Goal: Use online tool/utility: Utilize a website feature to perform a specific function

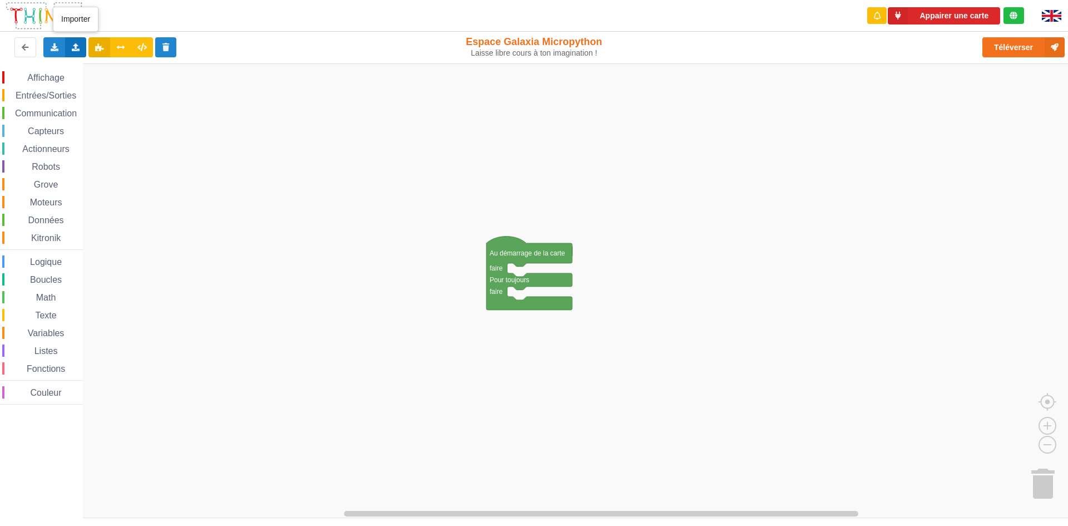
click at [76, 50] on icon at bounding box center [75, 46] width 9 height 7
click at [118, 91] on span "Importer du code Python" at bounding box center [138, 87] width 85 height 9
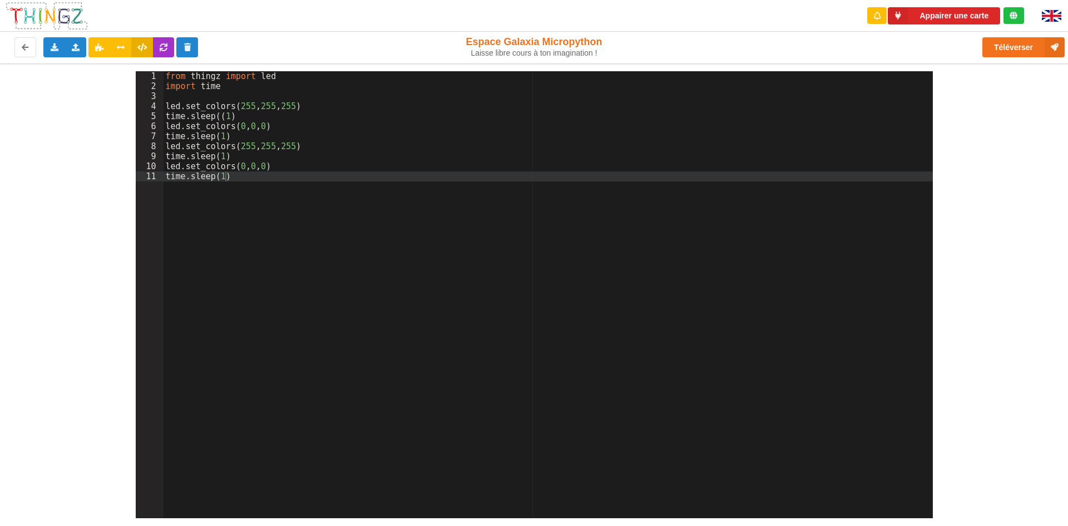
click at [245, 169] on div "from thingz import led import time led . set_colors ( 255 , 255 , 255 ) time . …" at bounding box center [548, 304] width 769 height 467
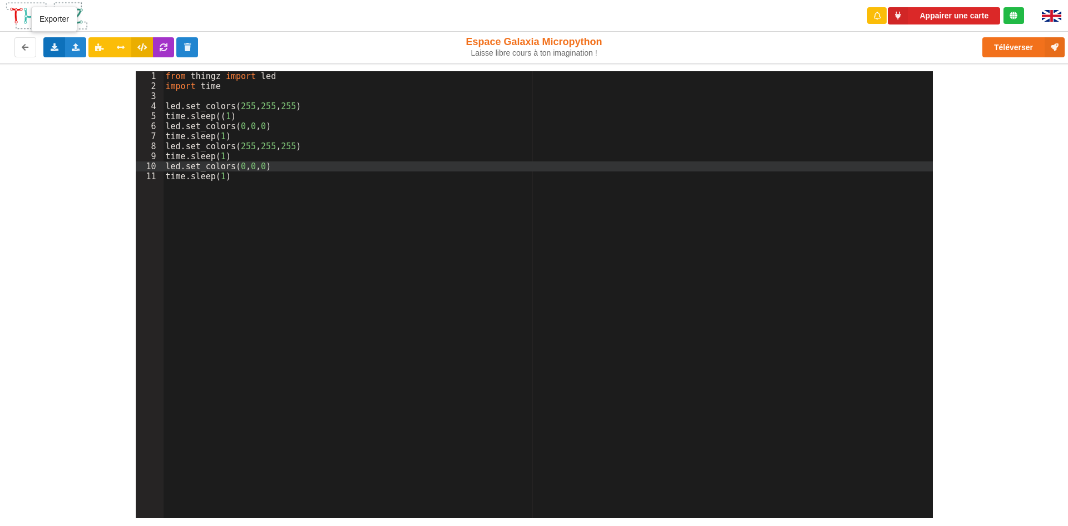
click at [43, 45] on div "Exporter l'assemblage de blocs Exporter le code Python" at bounding box center [54, 47] width 22 height 20
click at [71, 49] on icon at bounding box center [75, 46] width 9 height 7
click at [47, 100] on div "1 2 3 4 5 6 7 8 9 10 11 from thingz import led import time led . set_colors ( 2…" at bounding box center [534, 290] width 1084 height 454
click at [960, 15] on button "Appairer une carte" at bounding box center [944, 15] width 112 height 17
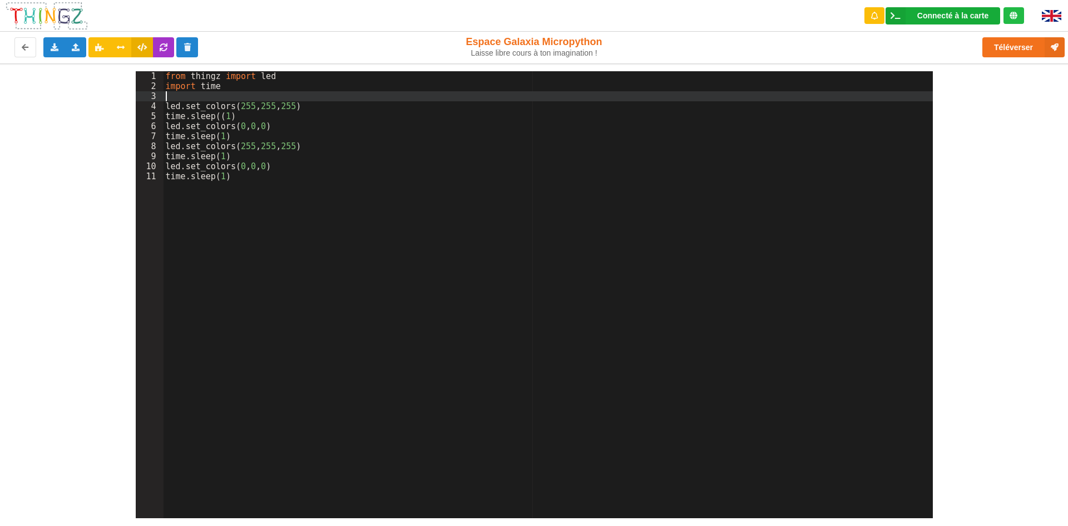
drag, startPoint x: 594, startPoint y: 220, endPoint x: 944, endPoint y: 19, distance: 403.9
click at [944, 20] on div "Connecté à la carte Réglages Ouvrir le moniteur automatiquement Connexion autom…" at bounding box center [943, 15] width 115 height 17
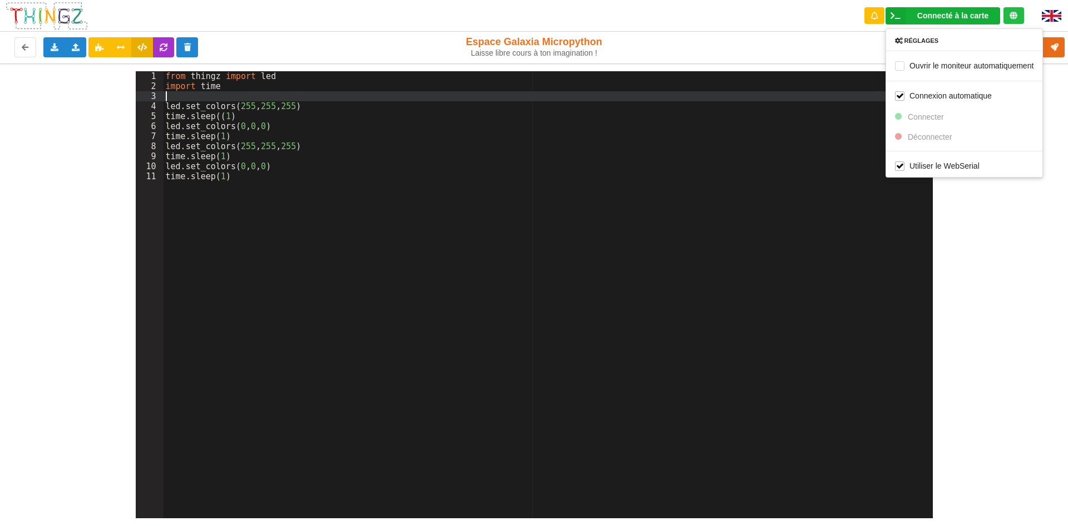
click at [1062, 118] on div "1 2 3 4 5 6 7 8 9 10 11 from thingz import led import time led . set_colors ( 2…" at bounding box center [534, 290] width 1084 height 454
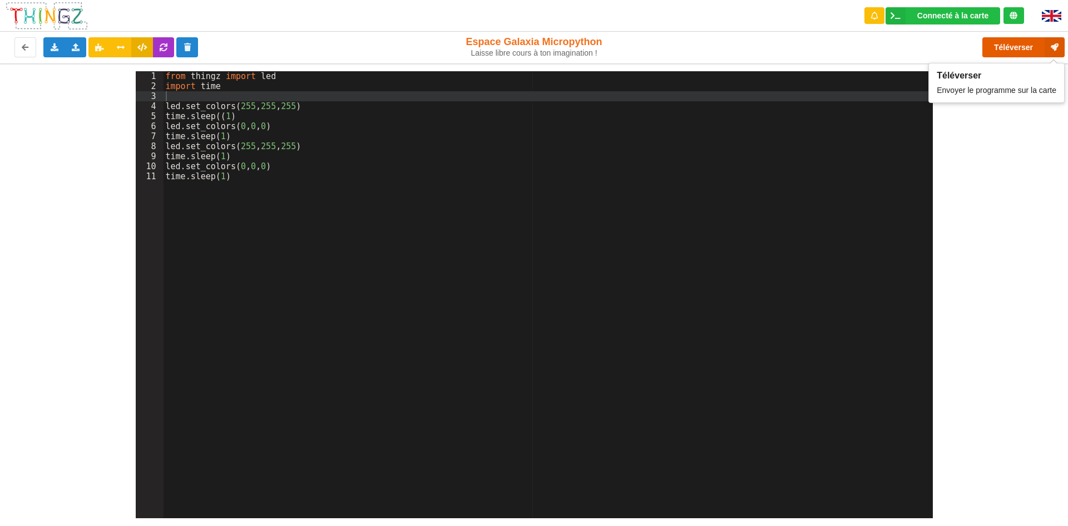
click at [1015, 48] on button "Téléverser" at bounding box center [1023, 47] width 82 height 20
click at [919, 9] on div "Connecté à la carte Réglages Ouvrir le moniteur automatiquement Connexion autom…" at bounding box center [943, 15] width 115 height 17
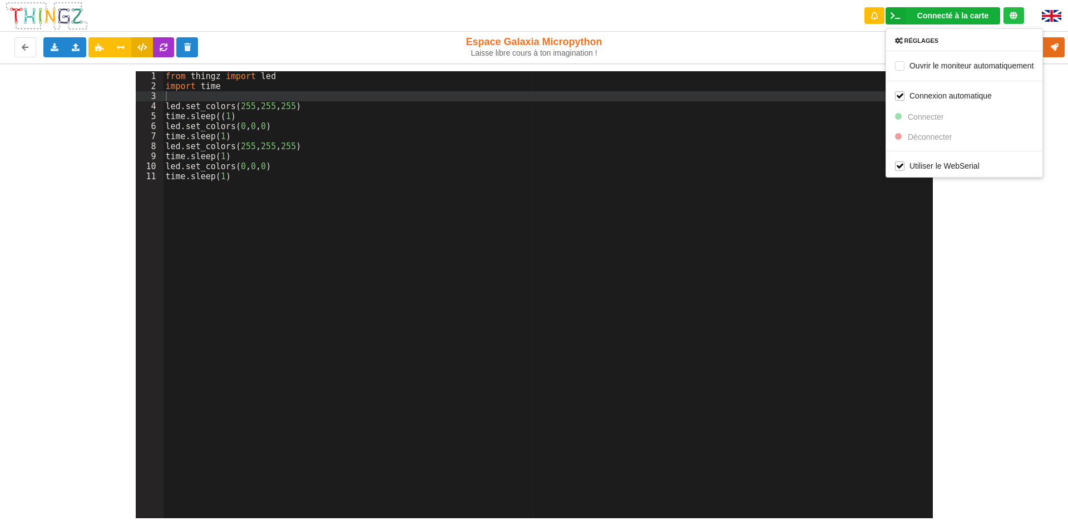
click at [807, 42] on div "Téléverser" at bounding box center [854, 47] width 438 height 36
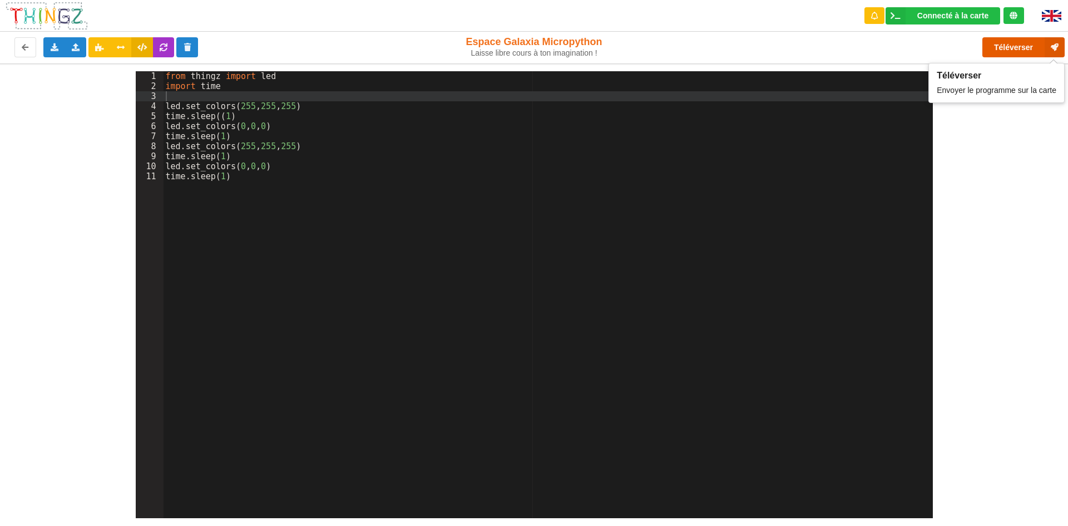
click at [1033, 47] on button "Téléverser" at bounding box center [1023, 47] width 82 height 20
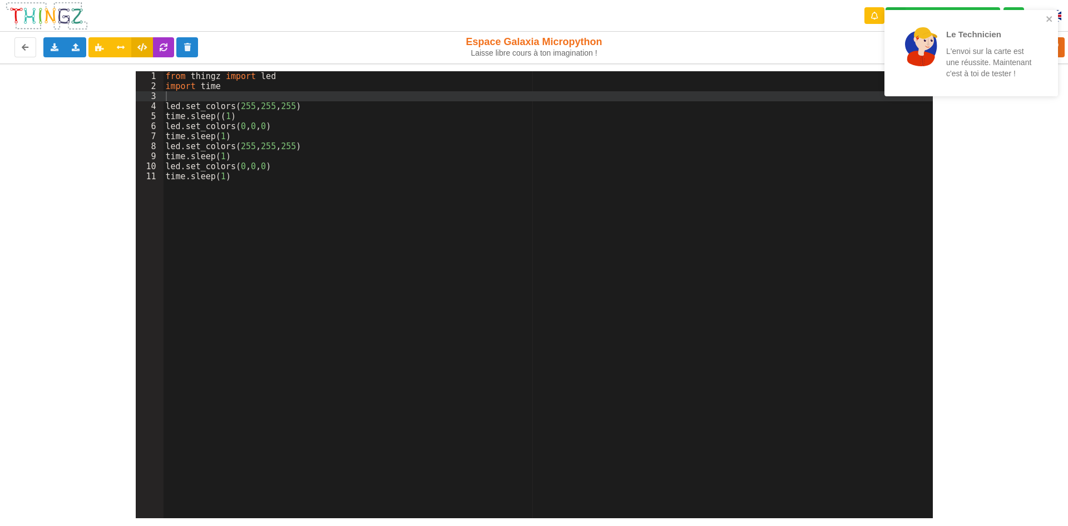
click at [221, 90] on div "from thingz import led import time led . set_colors ( 255 , 255 , 255 ) time . …" at bounding box center [548, 304] width 769 height 467
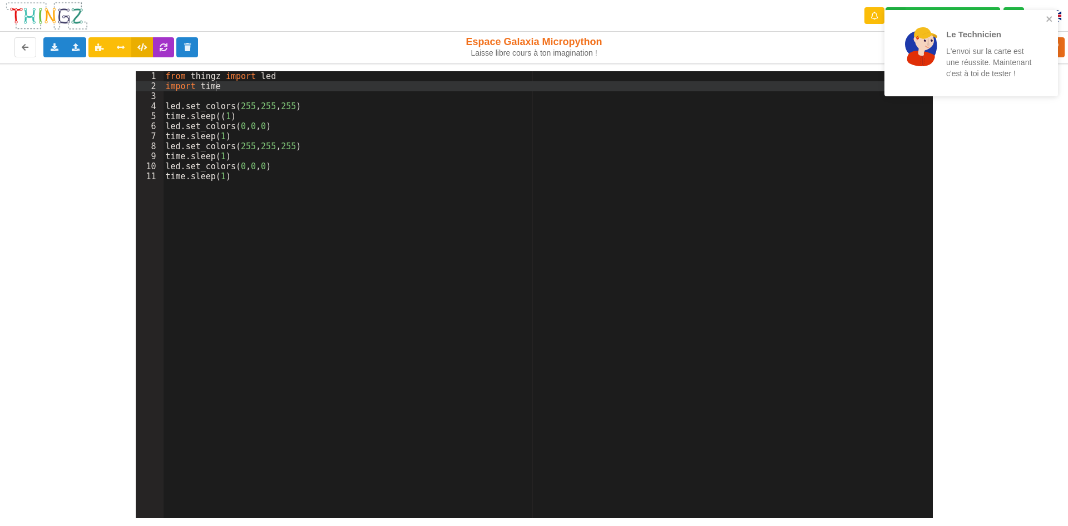
click at [1051, 12] on div "Le Technicien L'envoi sur la carte est une réussite. Maintenant c'est à toi de …" at bounding box center [972, 53] width 174 height 86
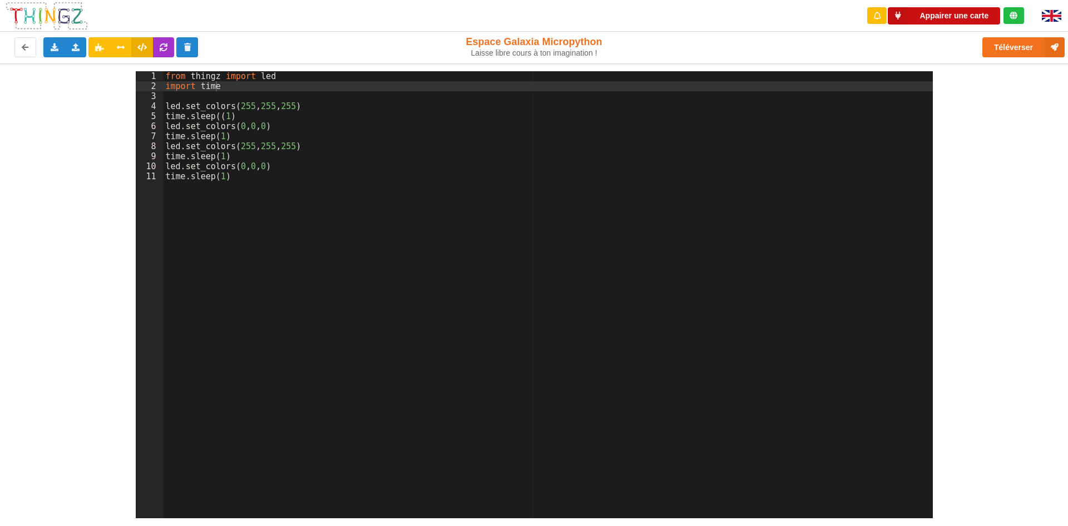
click at [938, 12] on button "Appairer une carte" at bounding box center [944, 15] width 112 height 17
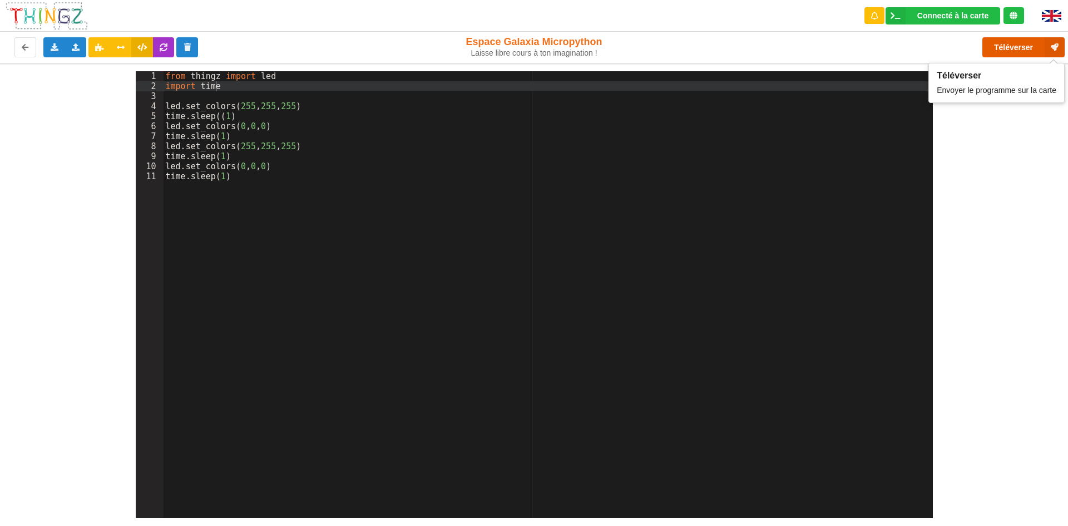
click at [991, 45] on button "Téléverser" at bounding box center [1023, 47] width 82 height 20
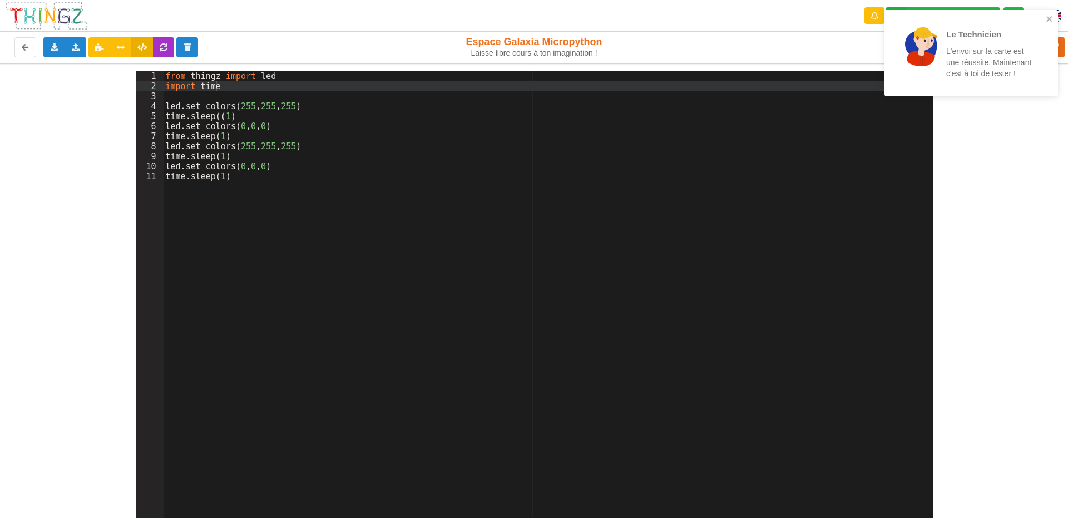
click at [1054, 16] on div "Le Technicien L'envoi sur la carte est une réussite. Maintenant c'est à toi de …" at bounding box center [972, 53] width 174 height 86
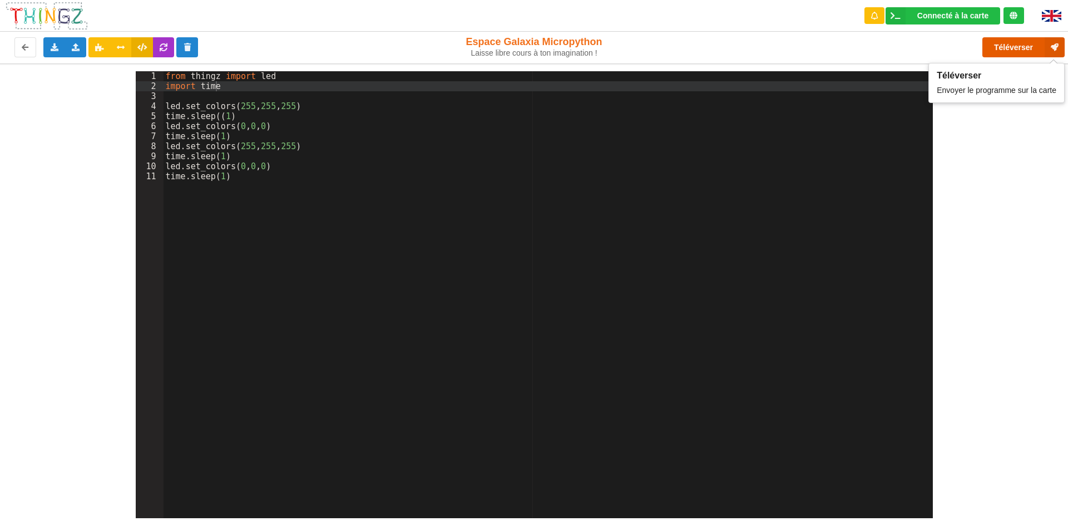
click at [1023, 51] on button "Téléverser" at bounding box center [1023, 47] width 82 height 20
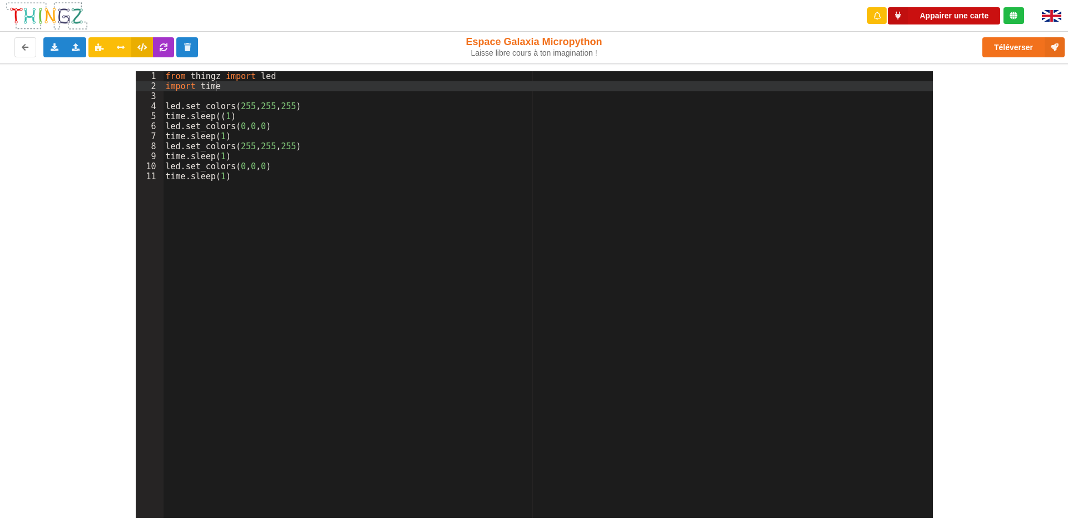
click at [948, 19] on button "Appairer une carte" at bounding box center [944, 15] width 112 height 17
click at [958, 14] on button "Appairer une carte" at bounding box center [944, 15] width 112 height 17
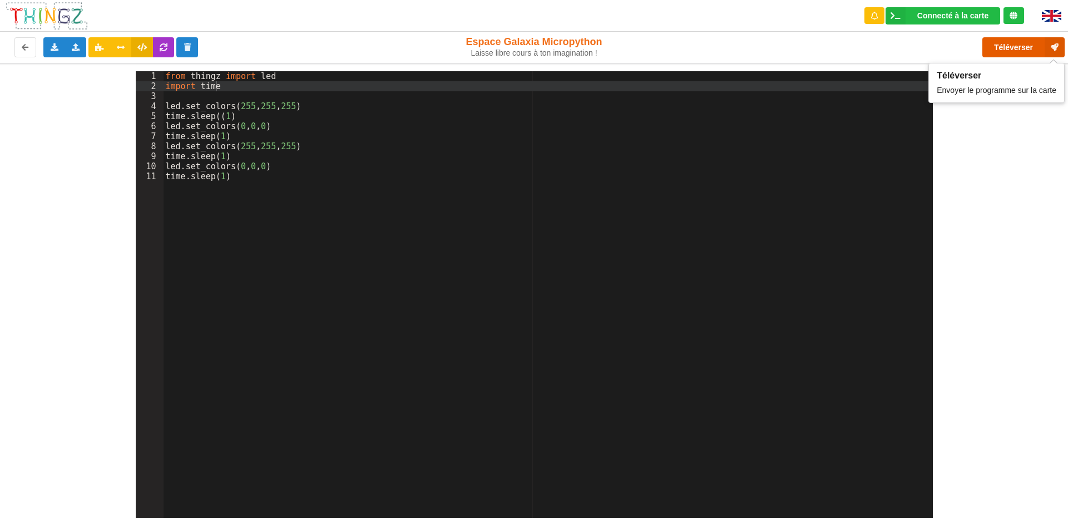
click at [1022, 47] on button "Téléverser" at bounding box center [1023, 47] width 82 height 20
click at [1012, 44] on button "Téléverser" at bounding box center [1023, 47] width 82 height 20
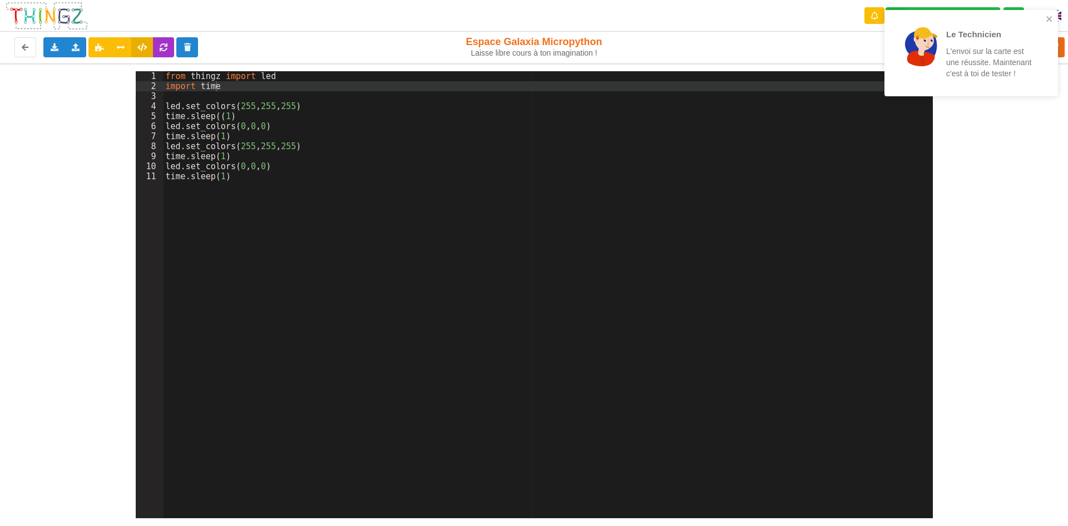
click at [1048, 13] on div "Le Technicien L'envoi sur la carte est une réussite. Maintenant c'est à toi de …" at bounding box center [972, 53] width 174 height 86
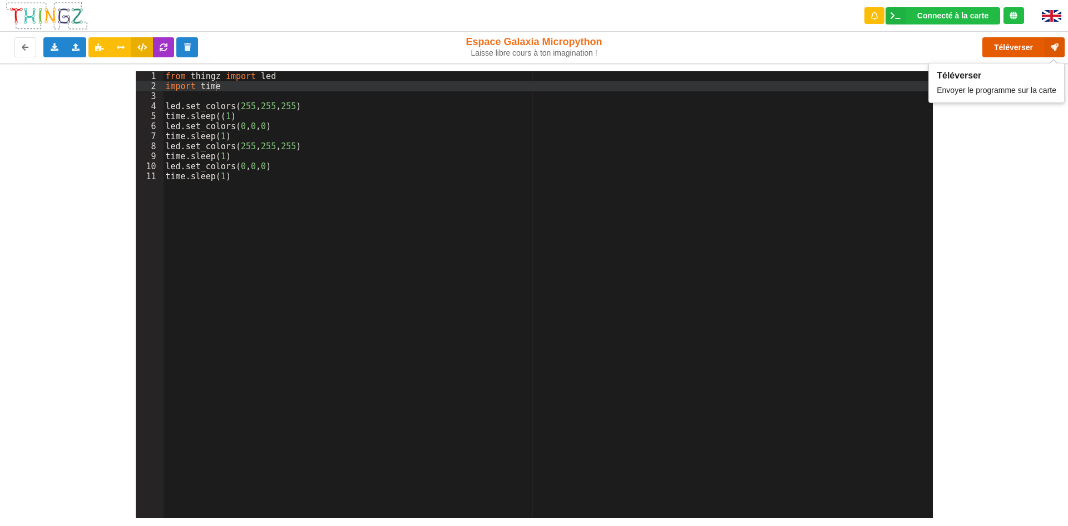
click at [1023, 46] on button "Téléverser" at bounding box center [1023, 47] width 82 height 20
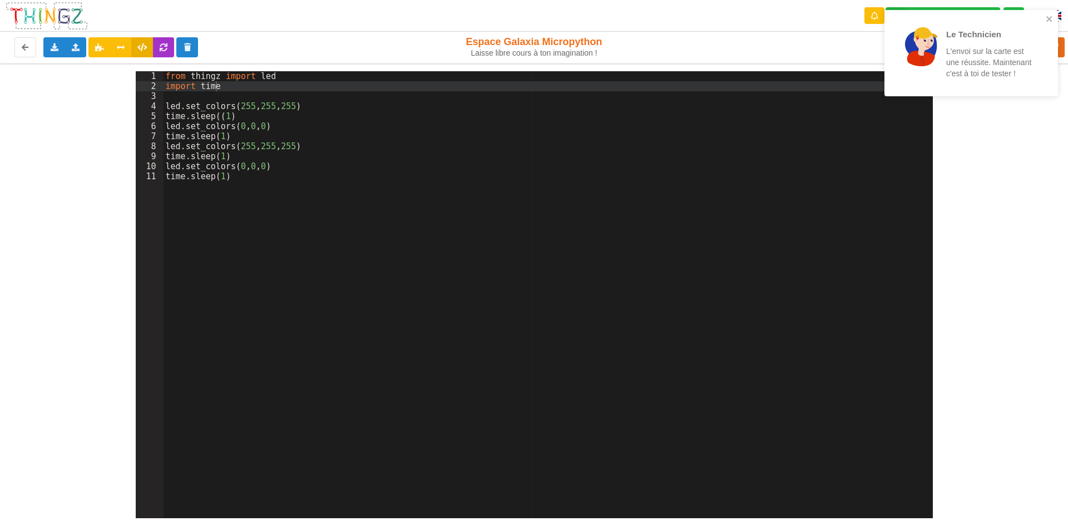
click at [1044, 17] on div "Le Technicien L'envoi sur la carte est une réussite. Maintenant c'est à toi de …" at bounding box center [967, 52] width 157 height 77
